Goal: Understand site structure: Understand site structure

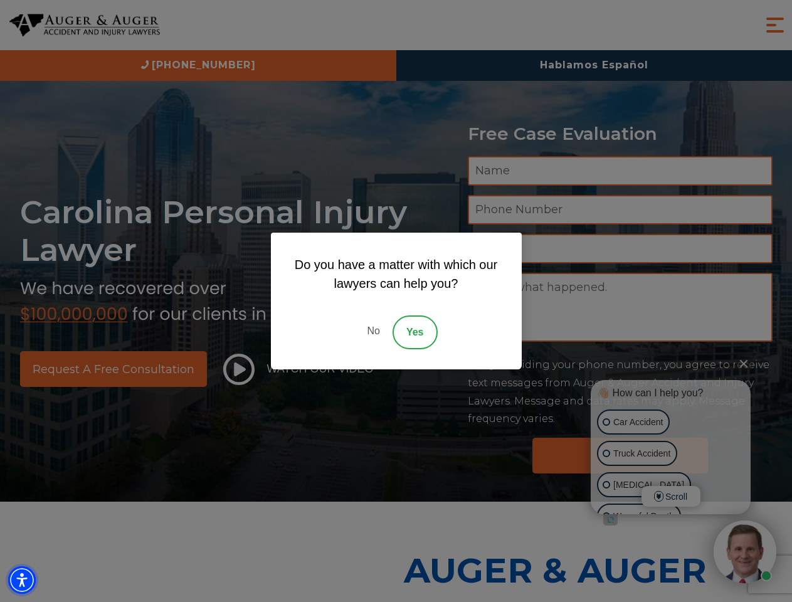
click at [22, 580] on img "Accessibility Menu" at bounding box center [22, 580] width 28 height 28
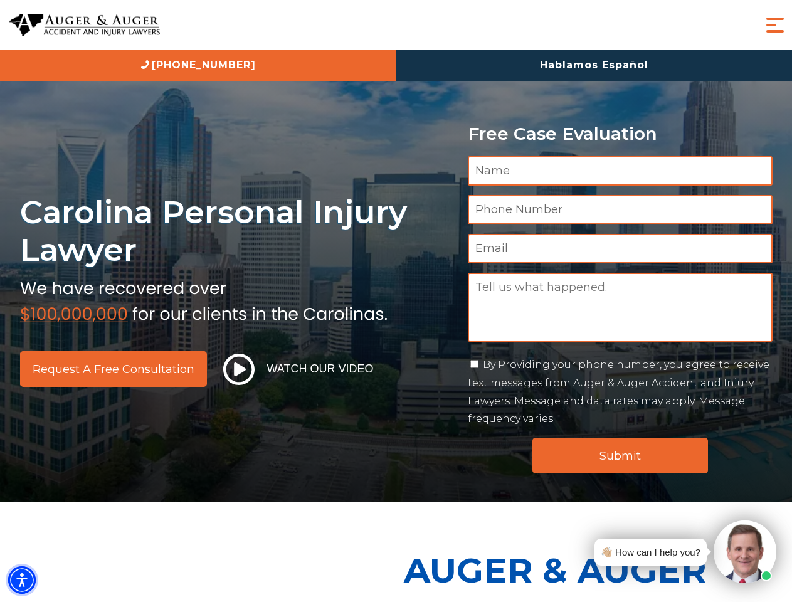
click at [22, 580] on img "Accessibility Menu" at bounding box center [22, 580] width 28 height 28
